Goal: Find specific page/section: Find specific page/section

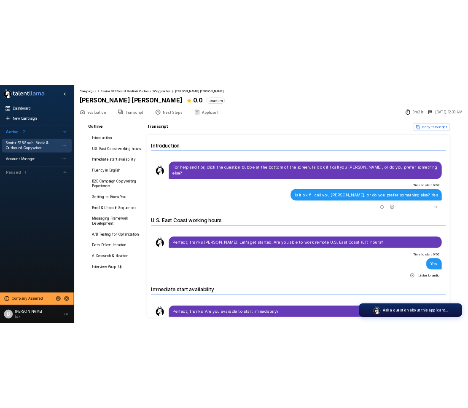
scroll to position [457, 0]
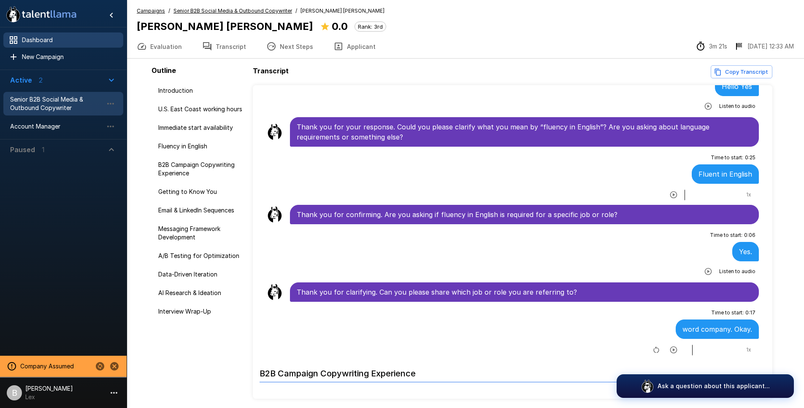
click at [64, 41] on span "Dashboard" at bounding box center [69, 40] width 95 height 8
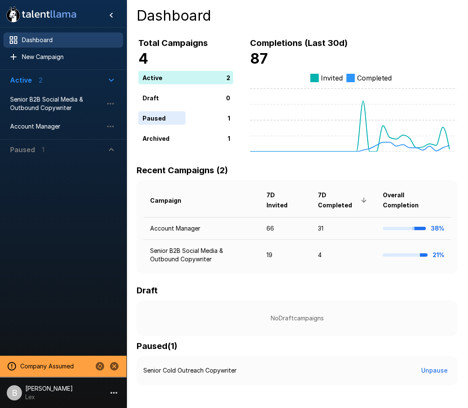
click at [48, 37] on span "Dashboard" at bounding box center [69, 40] width 95 height 8
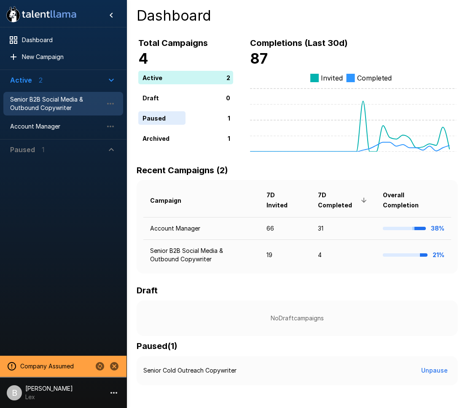
click at [48, 95] on span "Senior B2B Social Media & Outbound Copywriter" at bounding box center [56, 103] width 93 height 17
